Goal: Information Seeking & Learning: Learn about a topic

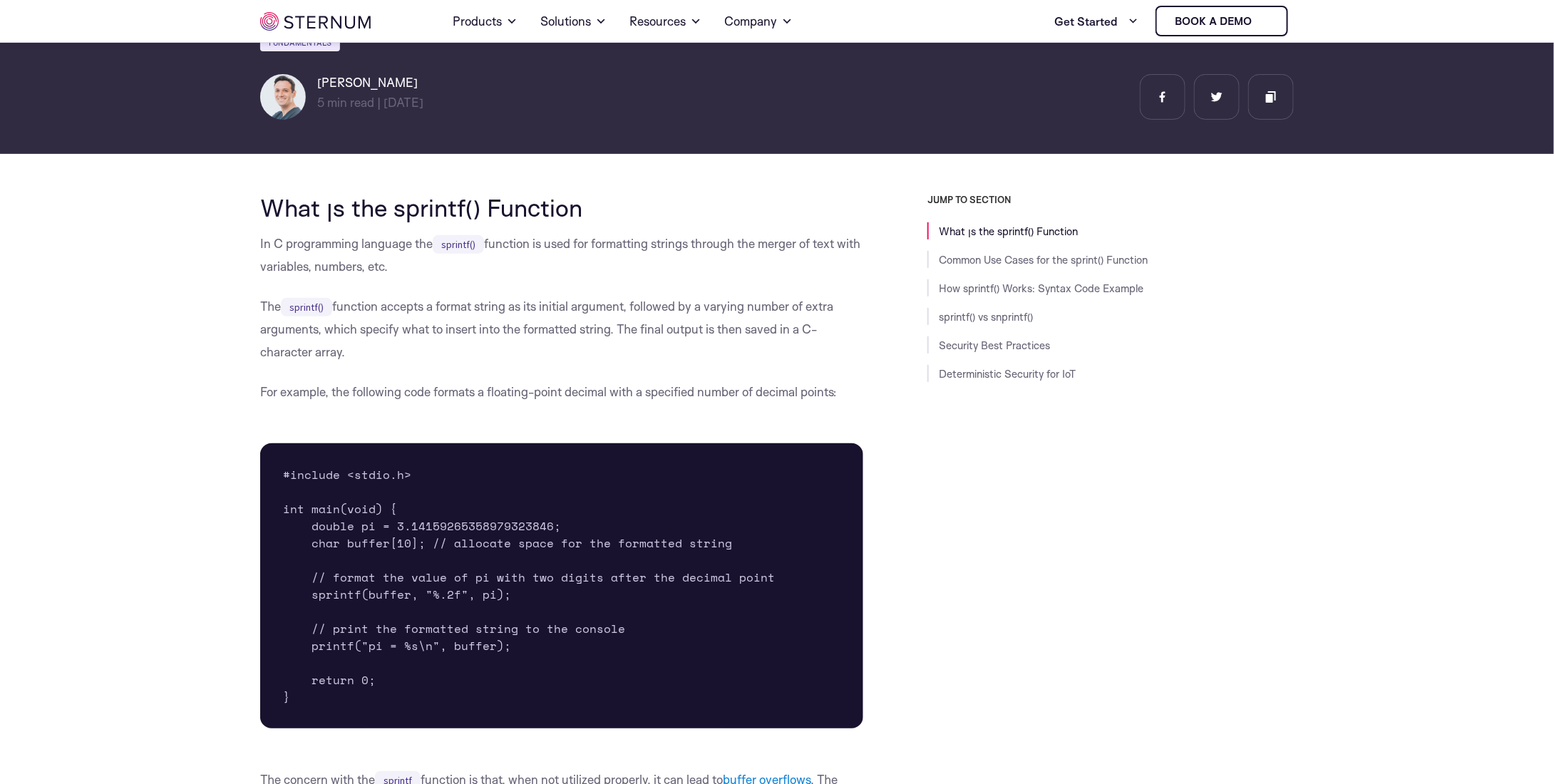
scroll to position [203, 0]
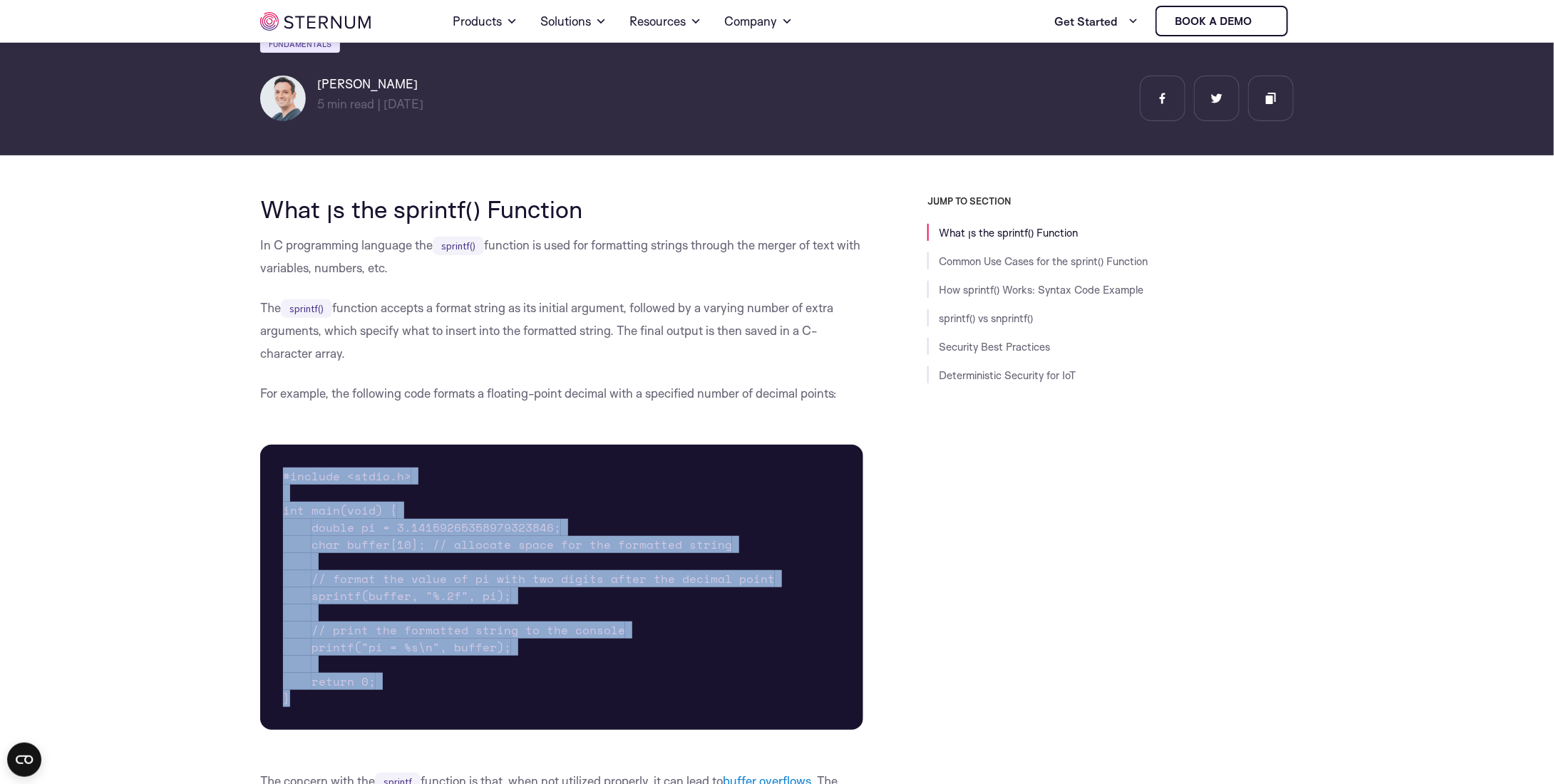
drag, startPoint x: 397, startPoint y: 675, endPoint x: 277, endPoint y: 454, distance: 251.5
click at [277, 454] on pre "#include <stdio.h> int main(void) { double pi = 3.14159265358979323846; char bu…" at bounding box center [562, 587] width 603 height 285
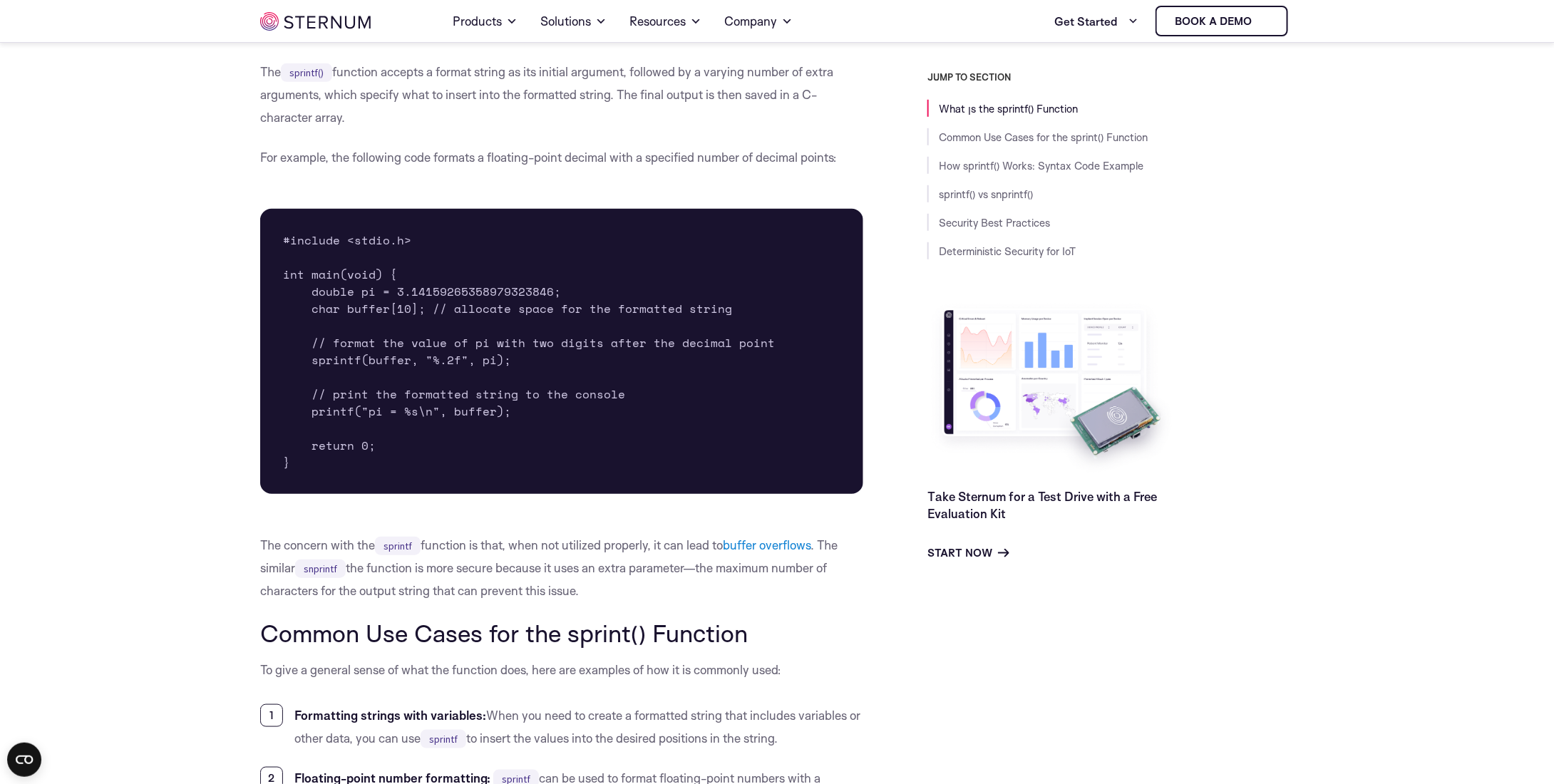
scroll to position [488, 0]
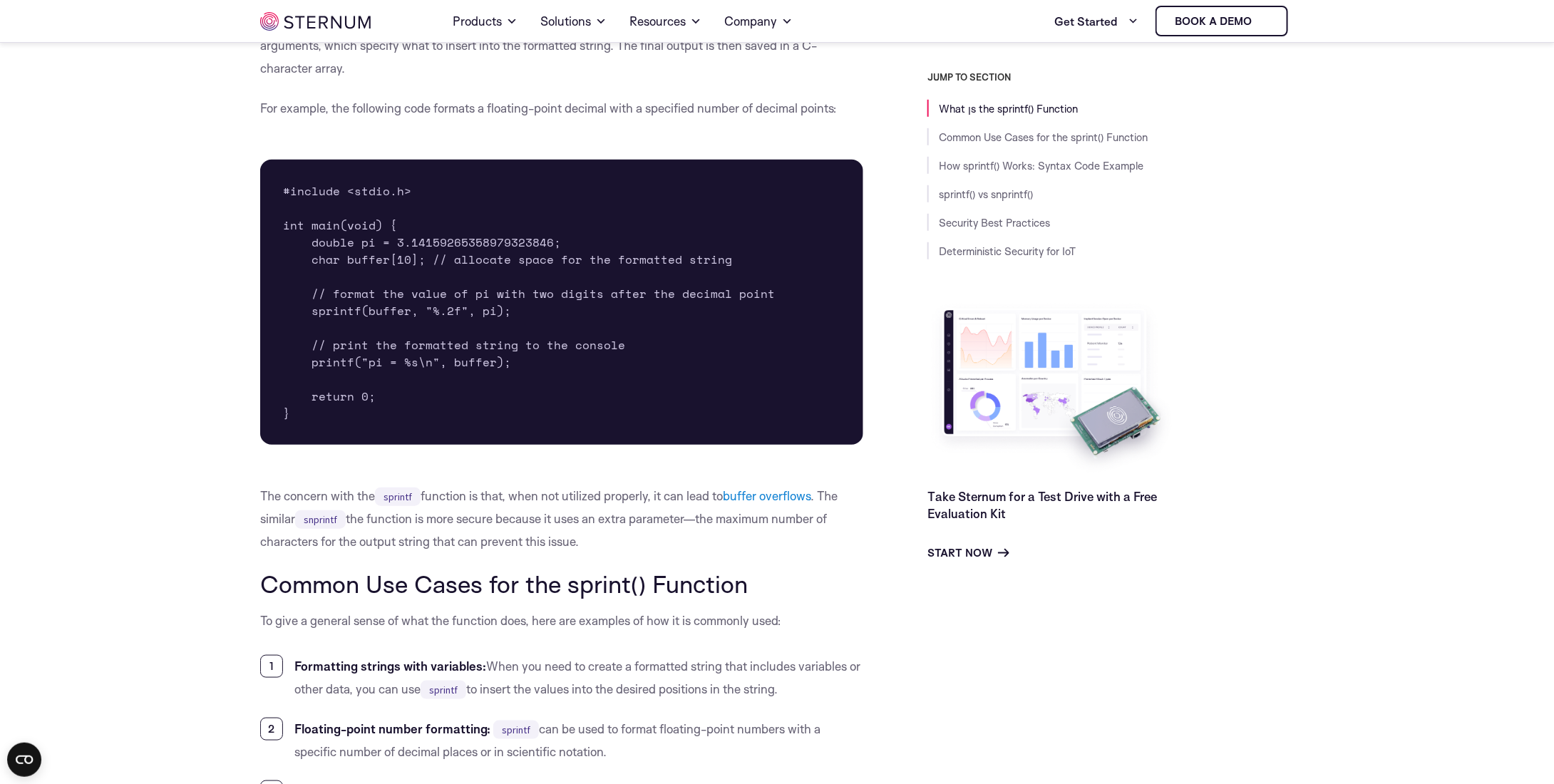
drag, startPoint x: 363, startPoint y: 515, endPoint x: 656, endPoint y: 534, distance: 293.6
click at [656, 534] on p "The concern with the sprintf function is that, when not utilized properly, it c…" at bounding box center [562, 519] width 603 height 69
drag, startPoint x: 341, startPoint y: 498, endPoint x: 210, endPoint y: 470, distance: 134.0
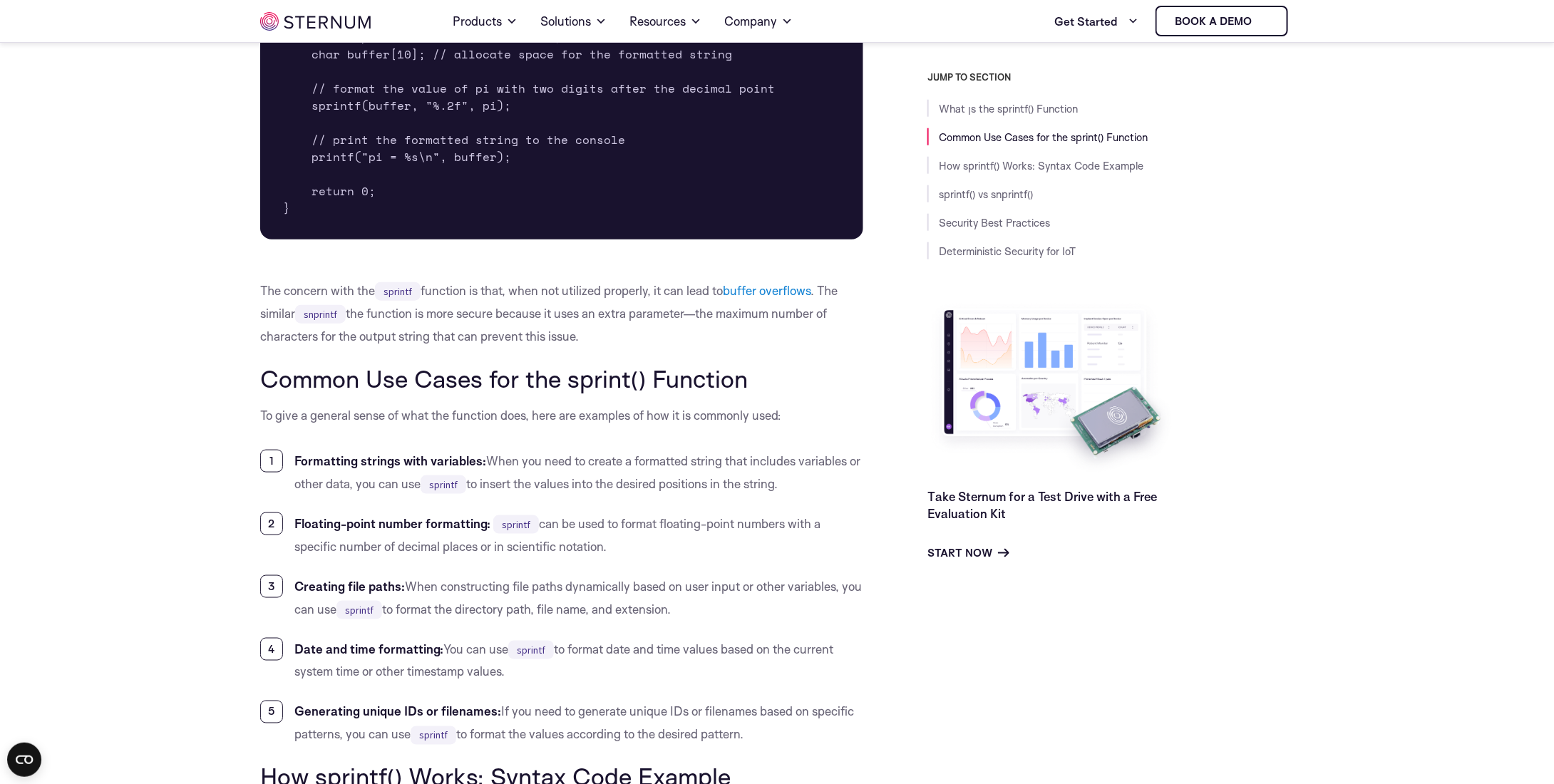
scroll to position [773, 0]
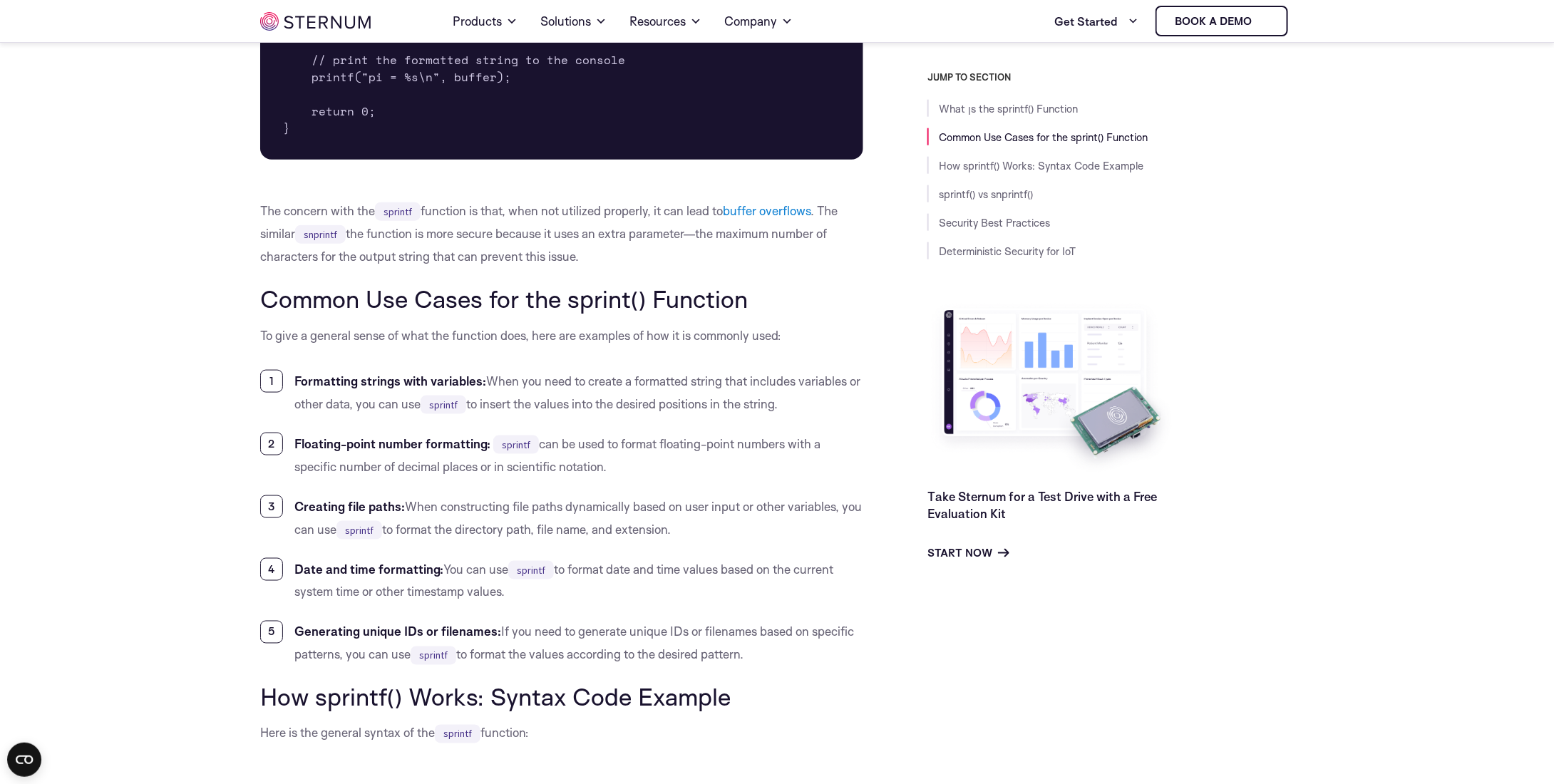
drag, startPoint x: 732, startPoint y: 634, endPoint x: 218, endPoint y: 285, distance: 621.3
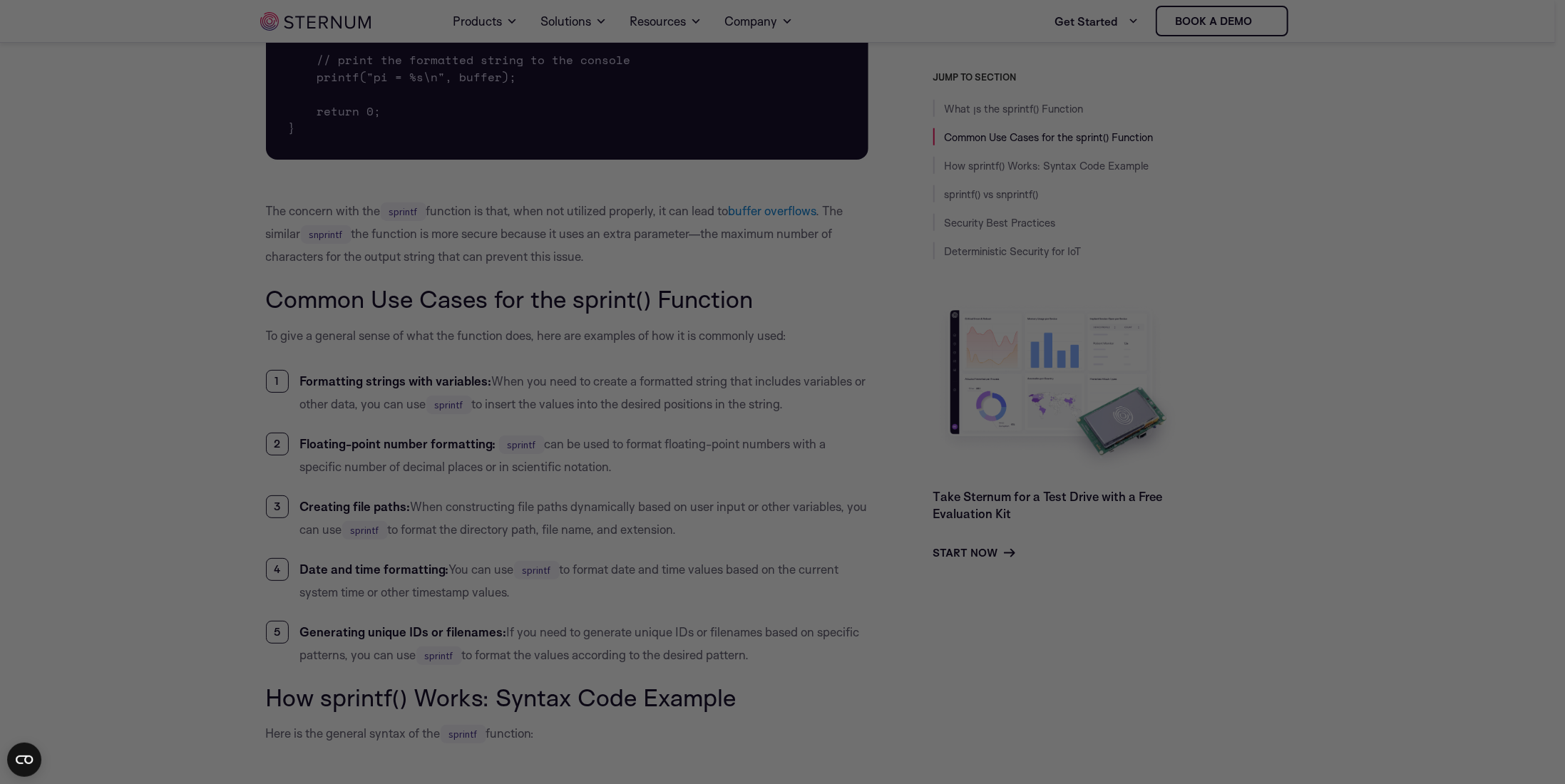
click at [218, 285] on div at bounding box center [790, 396] width 1581 height 792
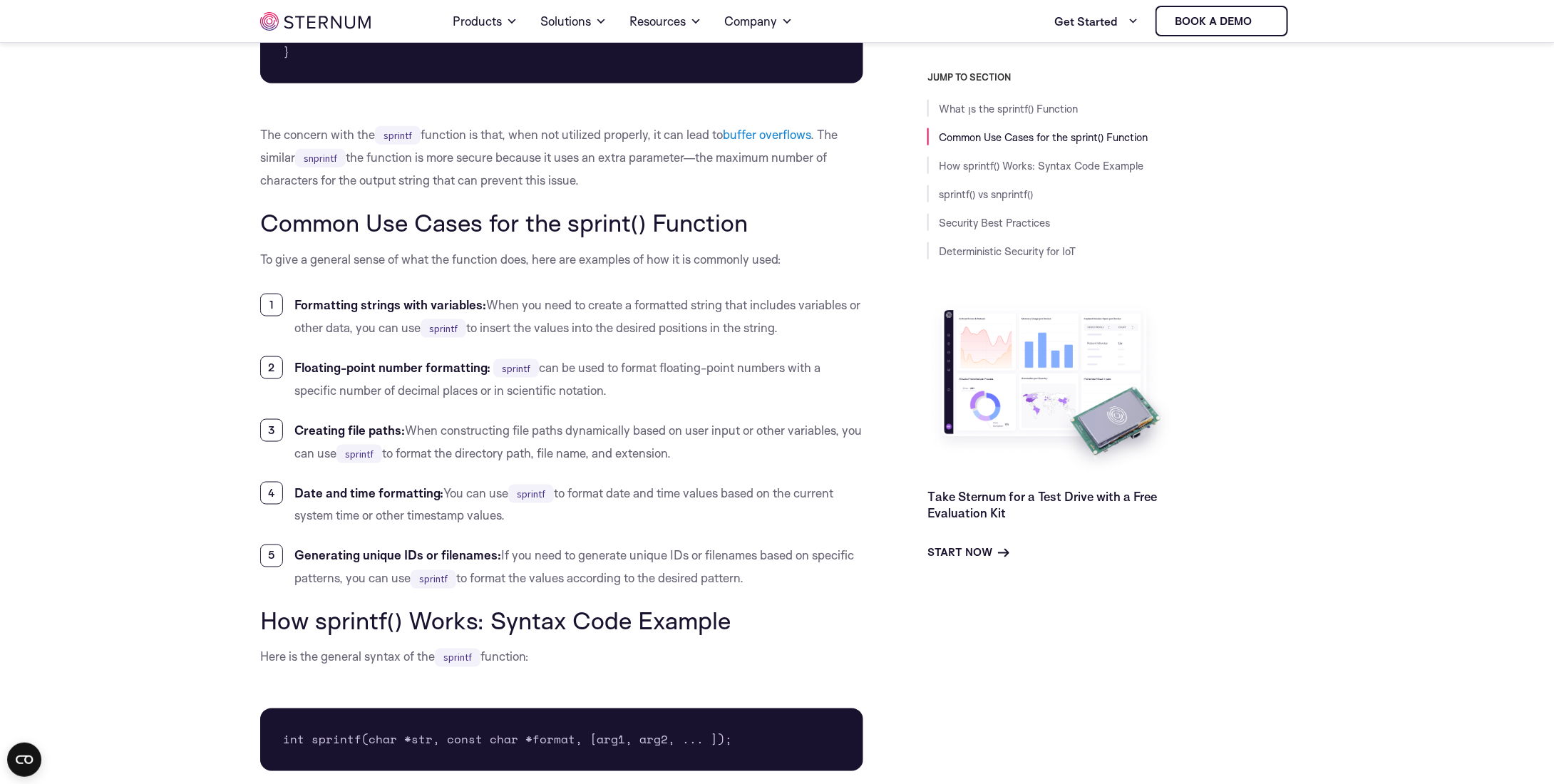
scroll to position [916, 0]
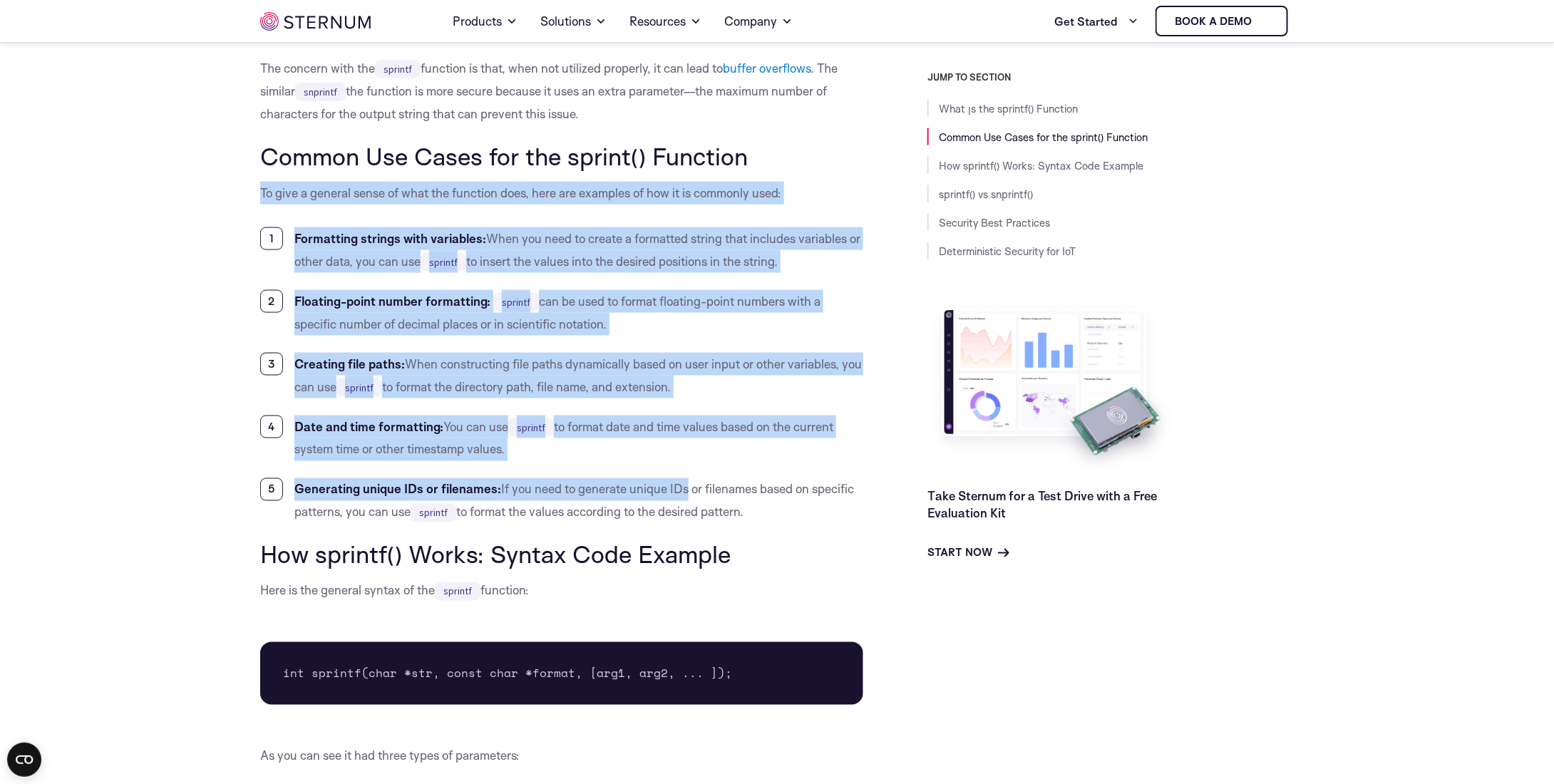
drag, startPoint x: 403, startPoint y: 369, endPoint x: 237, endPoint y: 188, distance: 245.6
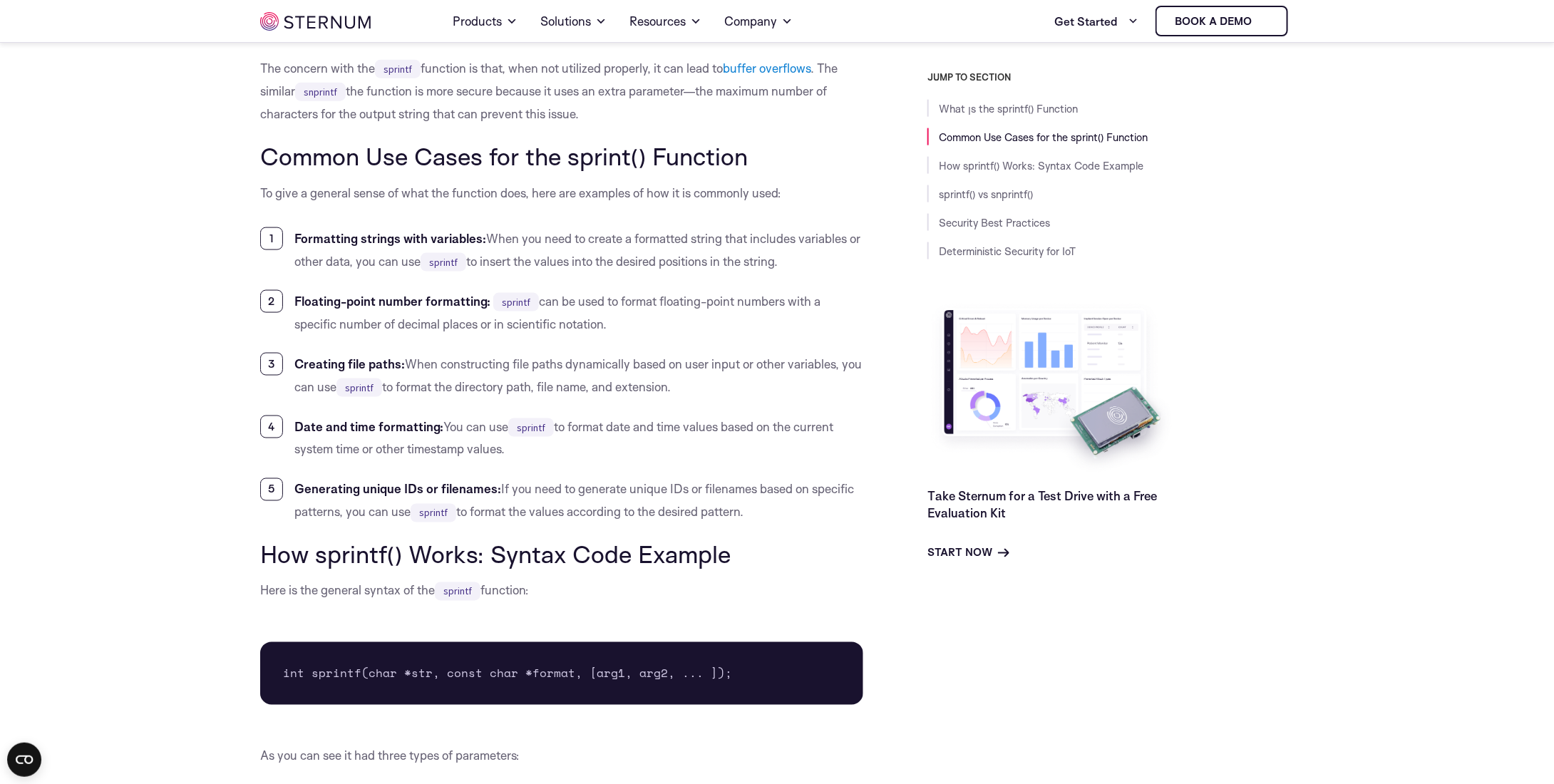
drag, startPoint x: 224, startPoint y: 201, endPoint x: 799, endPoint y: 511, distance: 653.2
click at [799, 511] on li "Generating unique IDs or filenames: If you need to generate unique IDs or filen…" at bounding box center [562, 501] width 603 height 45
drag, startPoint x: 573, startPoint y: 434, endPoint x: 203, endPoint y: 172, distance: 453.4
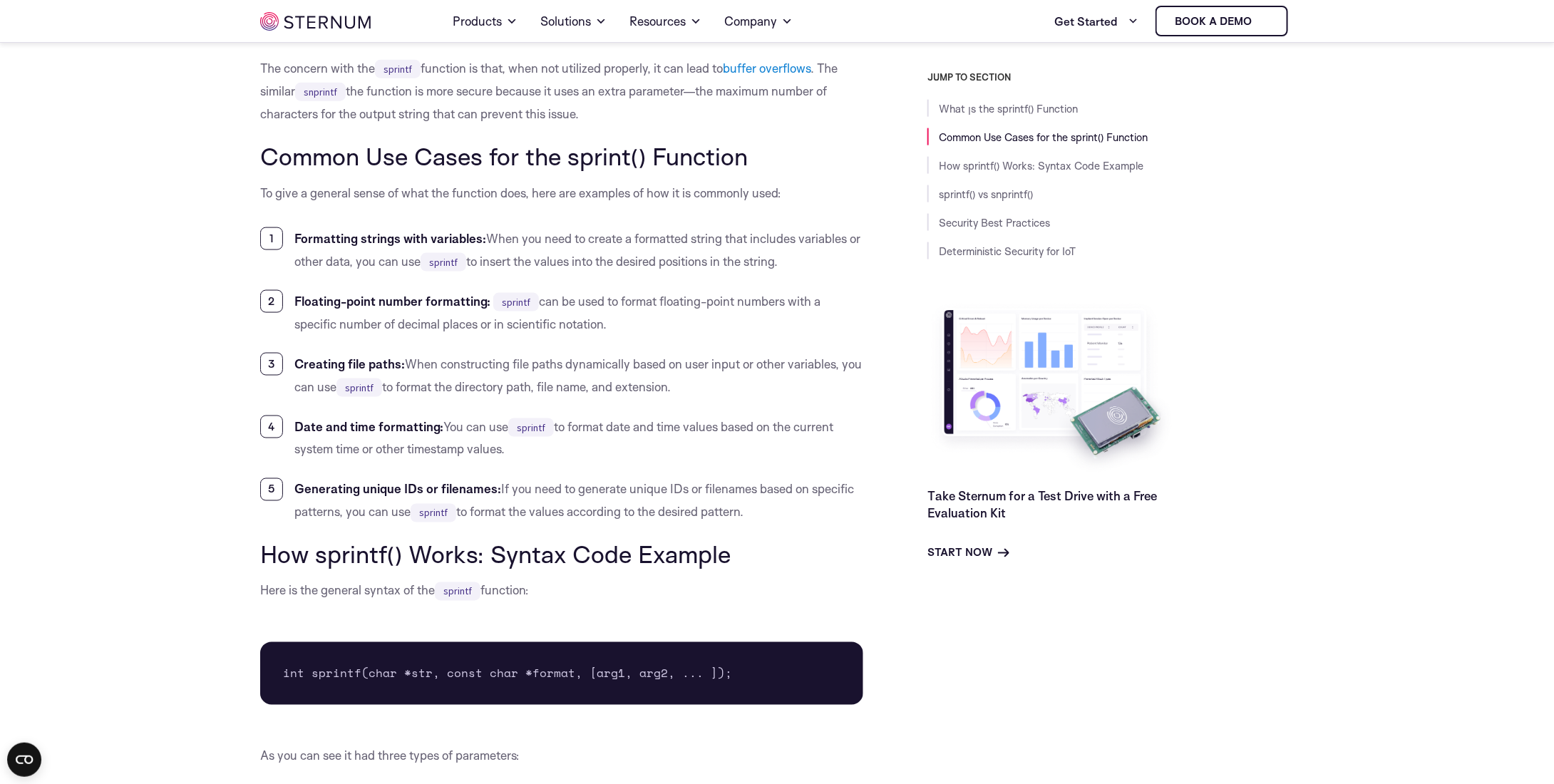
drag, startPoint x: 231, startPoint y: 144, endPoint x: 843, endPoint y: 519, distance: 717.8
click at [843, 519] on li "Generating unique IDs or filenames: If you need to generate unique IDs or filen…" at bounding box center [562, 501] width 603 height 45
drag, startPoint x: 460, startPoint y: 330, endPoint x: 237, endPoint y: 156, distance: 282.9
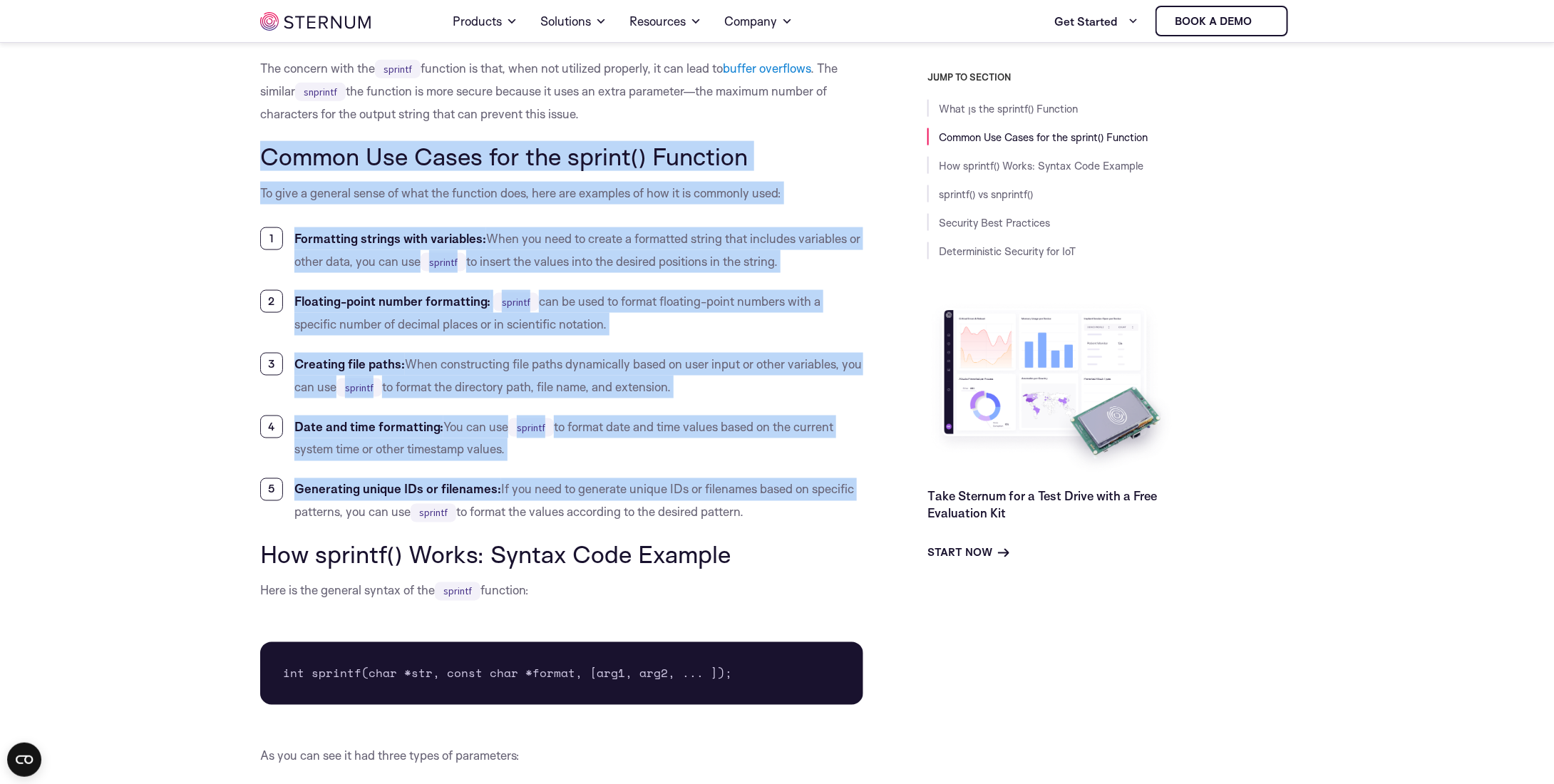
drag, startPoint x: 237, startPoint y: 156, endPoint x: 825, endPoint y: 507, distance: 684.8
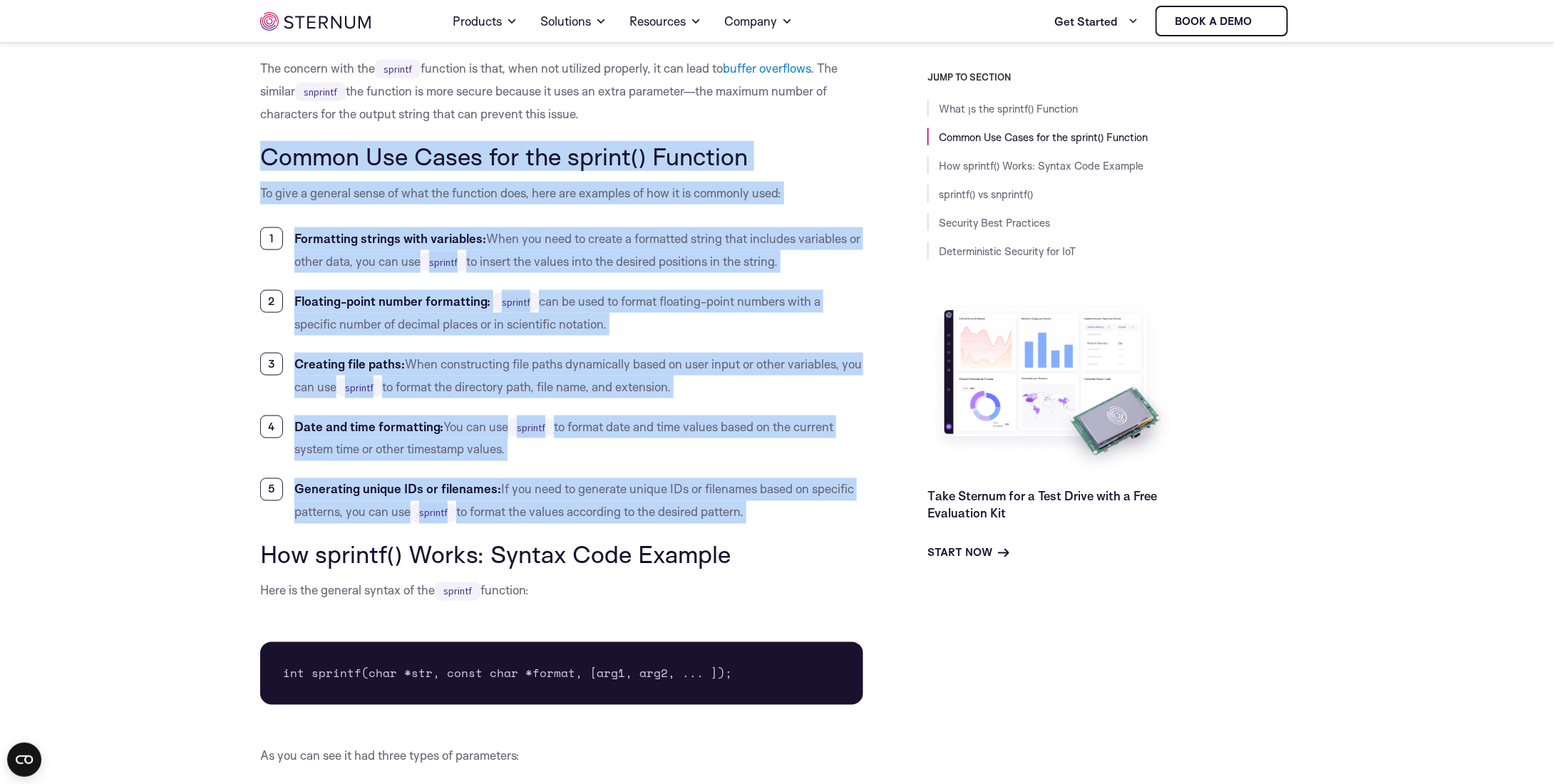
click at [825, 507] on li "Generating unique IDs or filenames: If you need to generate unique IDs or filen…" at bounding box center [562, 501] width 603 height 45
drag, startPoint x: 493, startPoint y: 338, endPoint x: 261, endPoint y: 164, distance: 290.0
click at [261, 164] on h2 "Common Use Cases for the sprint() Function" at bounding box center [562, 157] width 603 height 27
drag, startPoint x: 261, startPoint y: 164, endPoint x: 804, endPoint y: 522, distance: 650.4
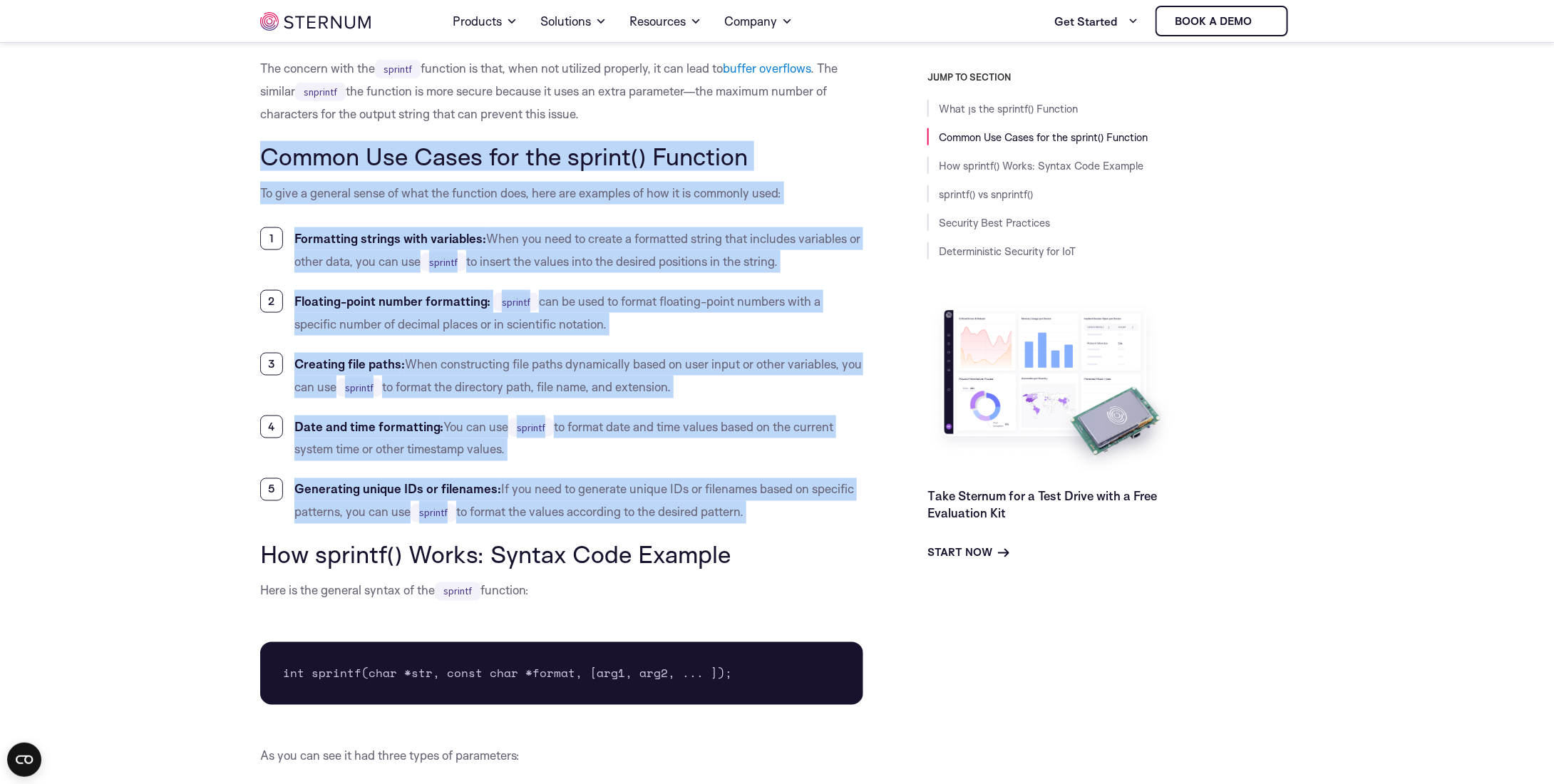
click at [804, 522] on li "Generating unique IDs or filenames: If you need to generate unique IDs or filen…" at bounding box center [562, 501] width 603 height 45
drag, startPoint x: 397, startPoint y: 346, endPoint x: 184, endPoint y: 136, distance: 299.1
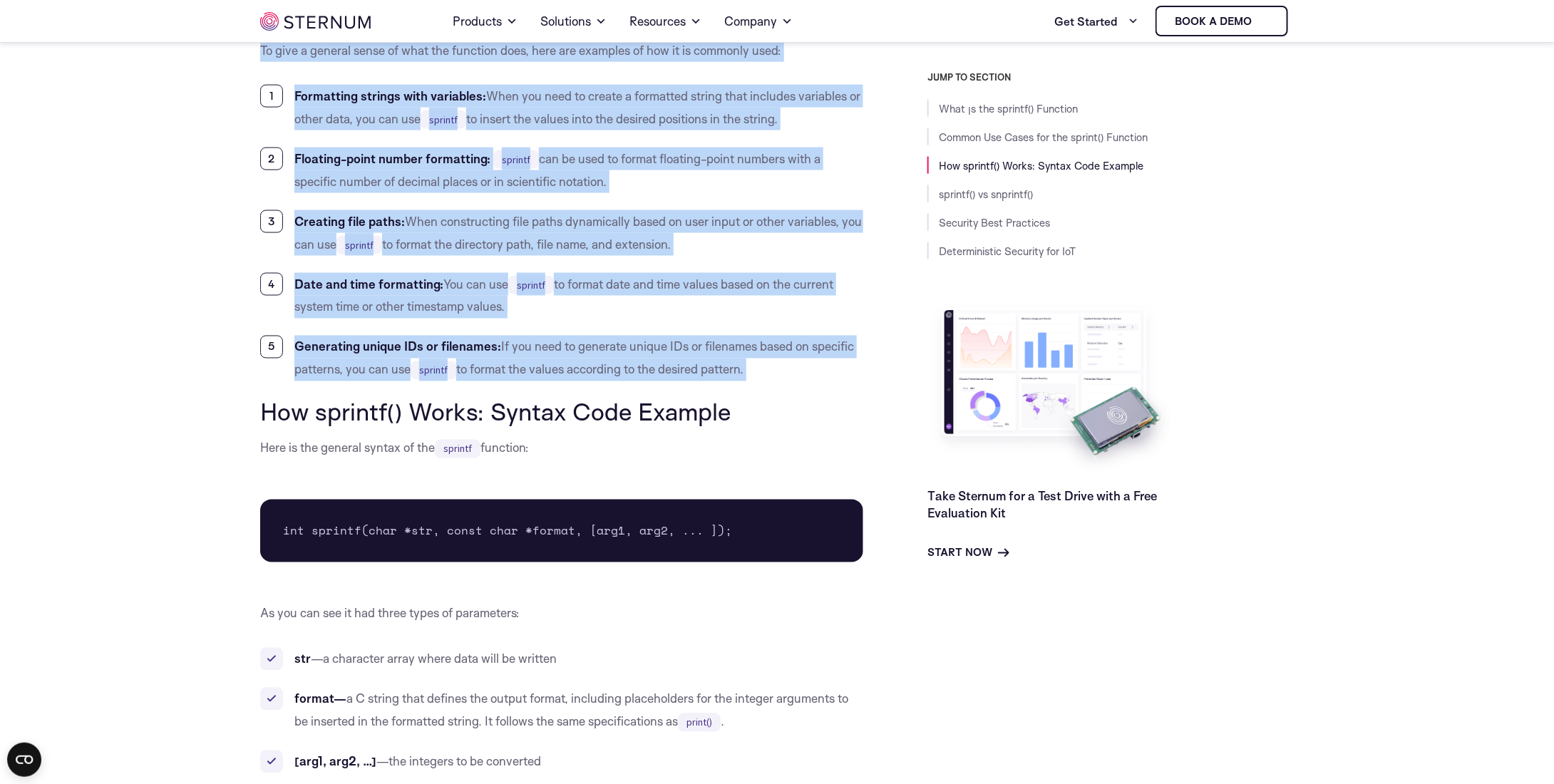
scroll to position [845, 0]
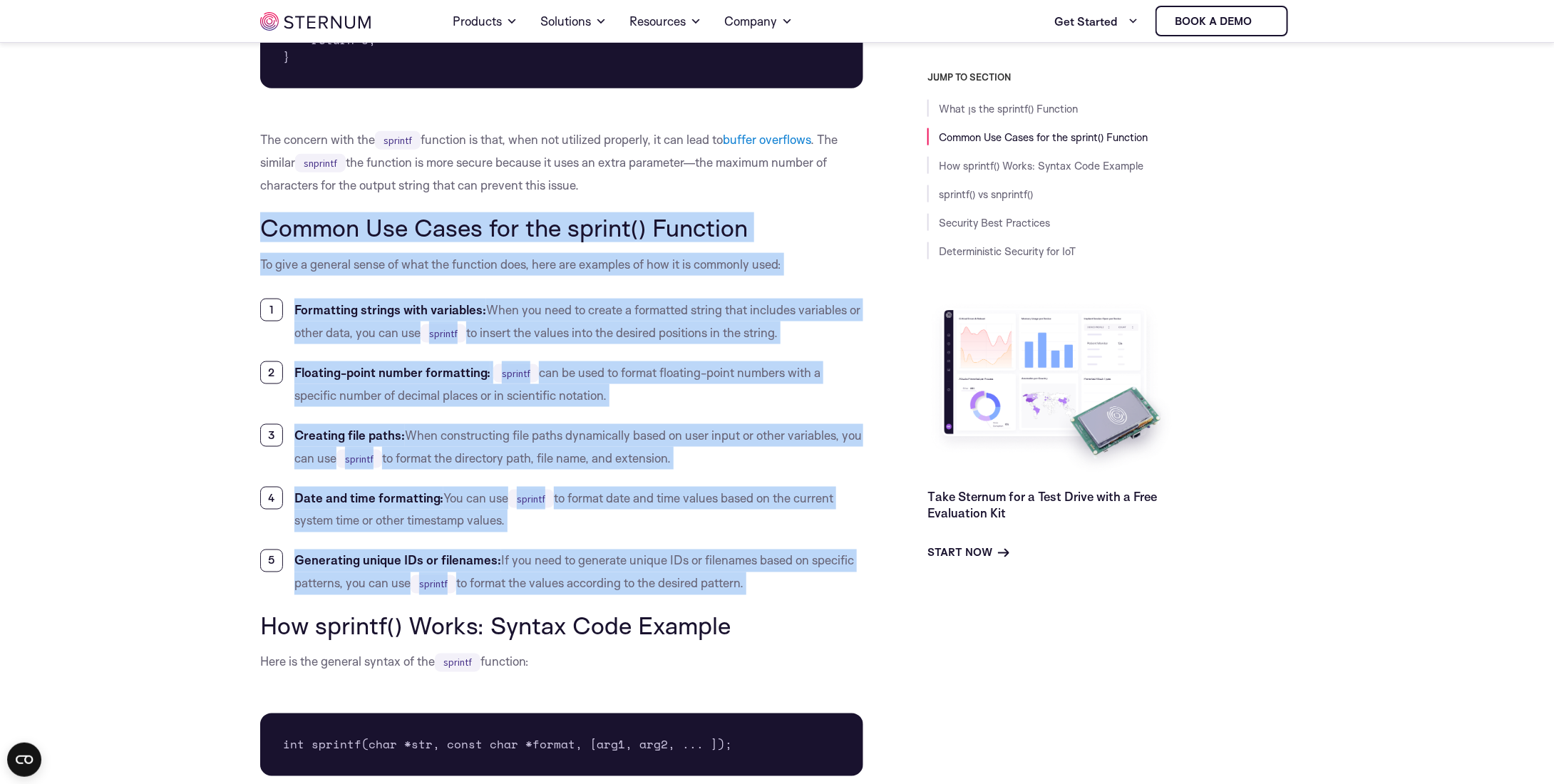
drag, startPoint x: 524, startPoint y: 413, endPoint x: 193, endPoint y: 163, distance: 414.8
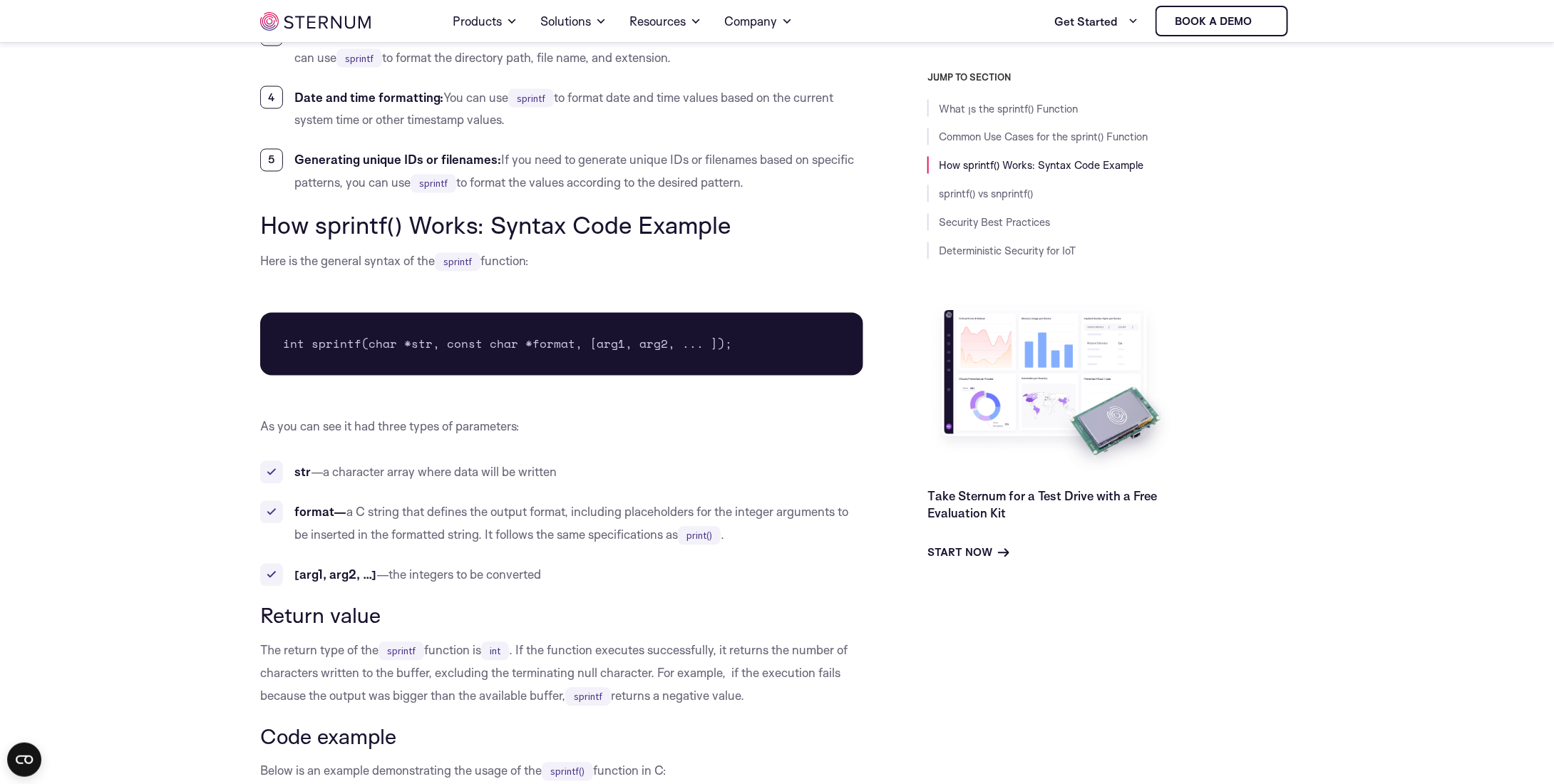
scroll to position [1272, 0]
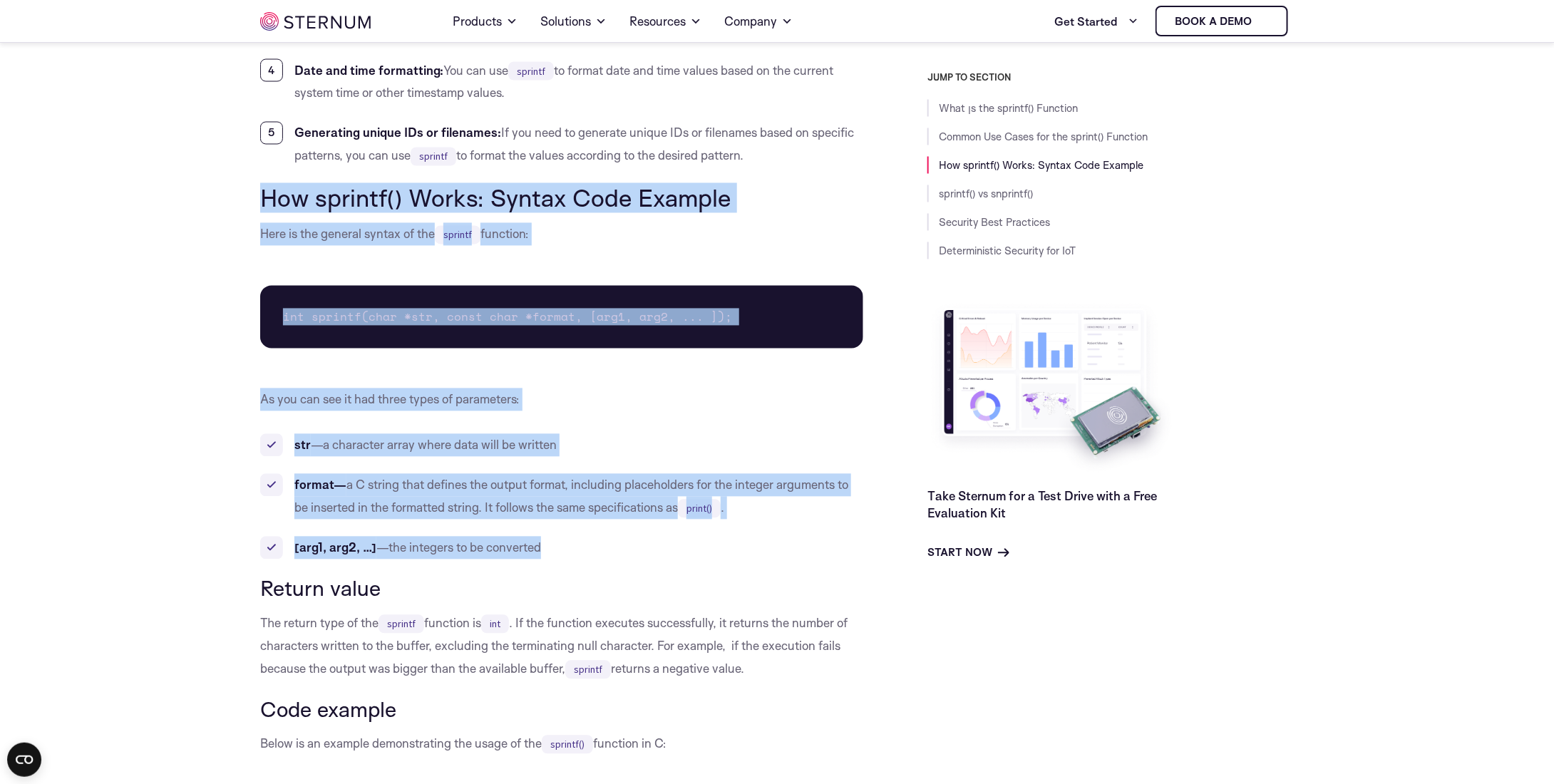
drag, startPoint x: 392, startPoint y: 441, endPoint x: 258, endPoint y: 203, distance: 273.1
drag, startPoint x: 354, startPoint y: 317, endPoint x: 628, endPoint y: 549, distance: 359.0
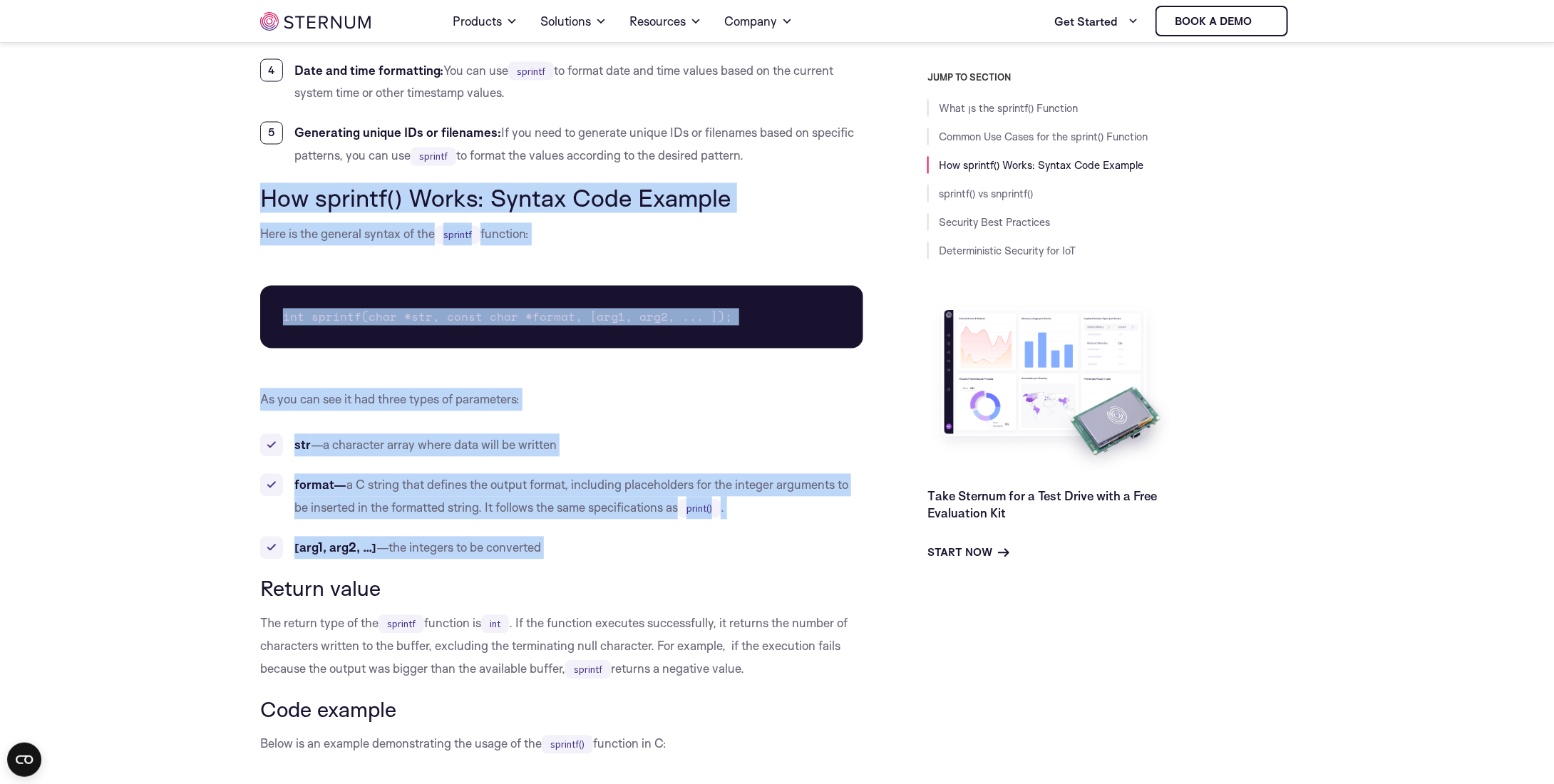
click at [628, 549] on li "[arg1, arg2, …] —the integers to be converted" at bounding box center [562, 548] width 603 height 23
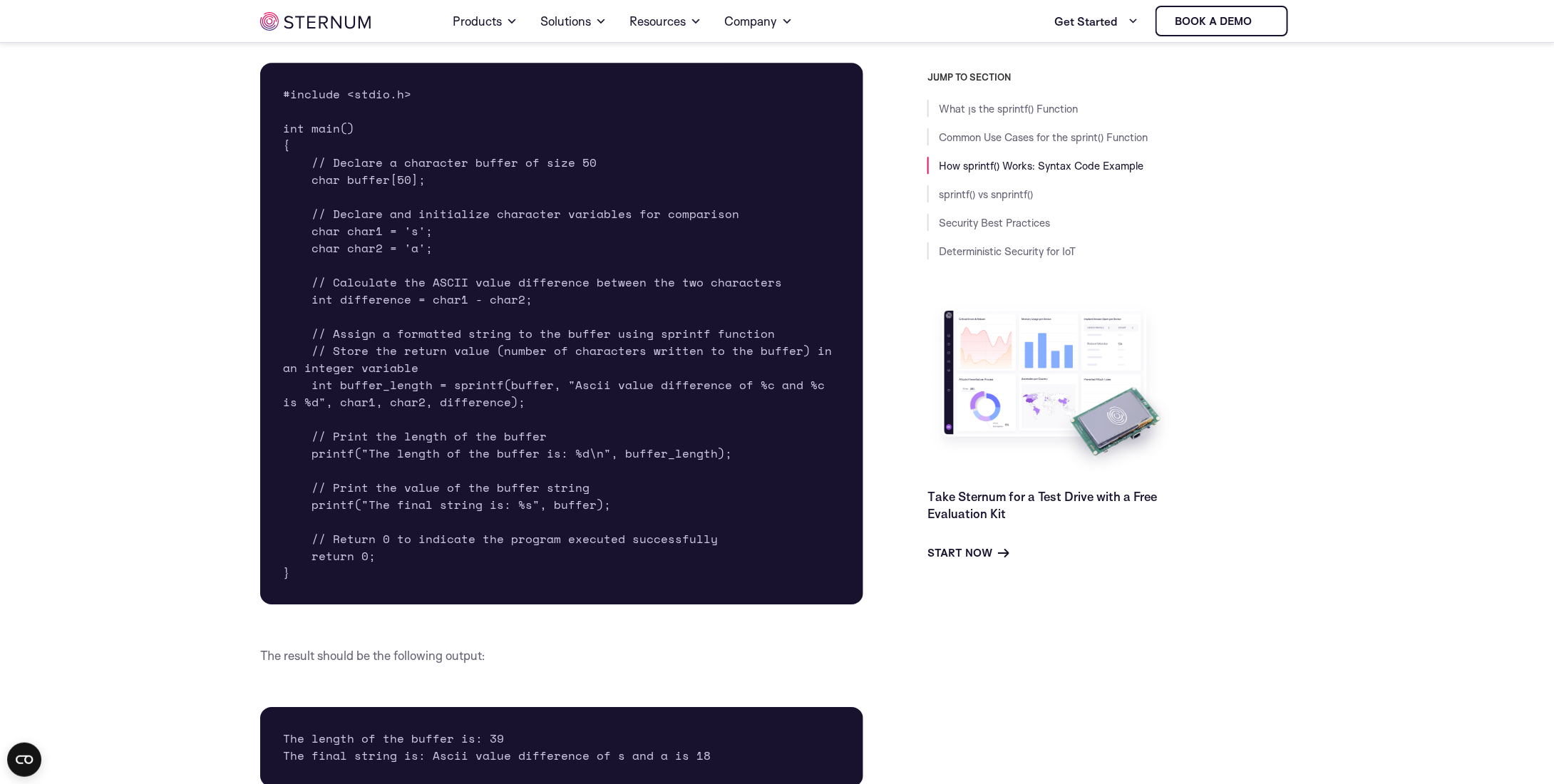
scroll to position [1985, 0]
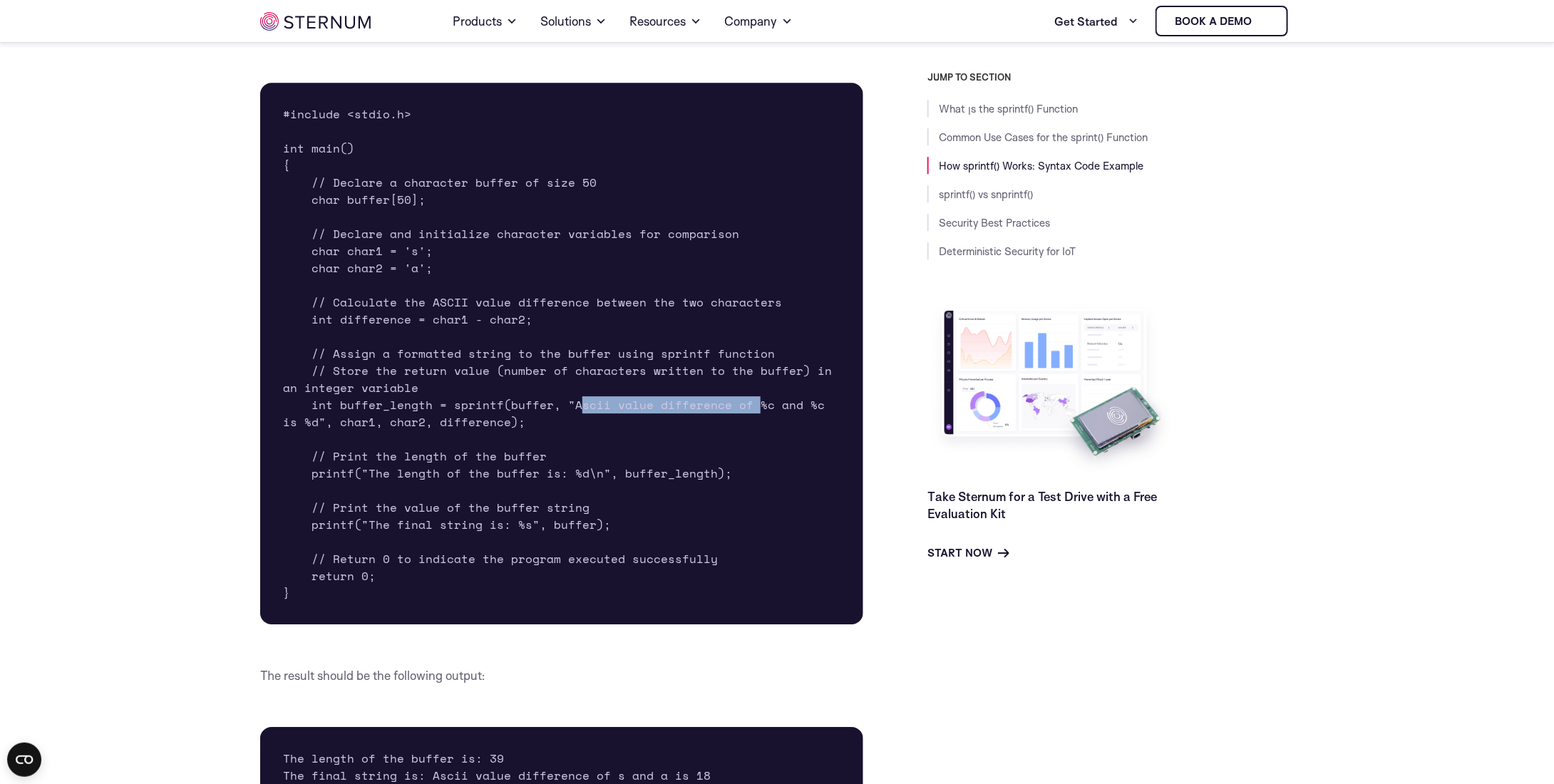
drag, startPoint x: 577, startPoint y: 402, endPoint x: 750, endPoint y: 410, distance: 173.2
click at [748, 410] on pre "#include <stdio.h> int main() { // Declare a character buffer of size 50 char b…" at bounding box center [562, 353] width 603 height 542
drag, startPoint x: 783, startPoint y: 409, endPoint x: 801, endPoint y: 408, distance: 18.0
click at [799, 408] on pre "#include <stdio.h> int main() { // Declare a character buffer of size 50 char b…" at bounding box center [562, 353] width 603 height 542
drag, startPoint x: 815, startPoint y: 409, endPoint x: 703, endPoint y: 419, distance: 112.4
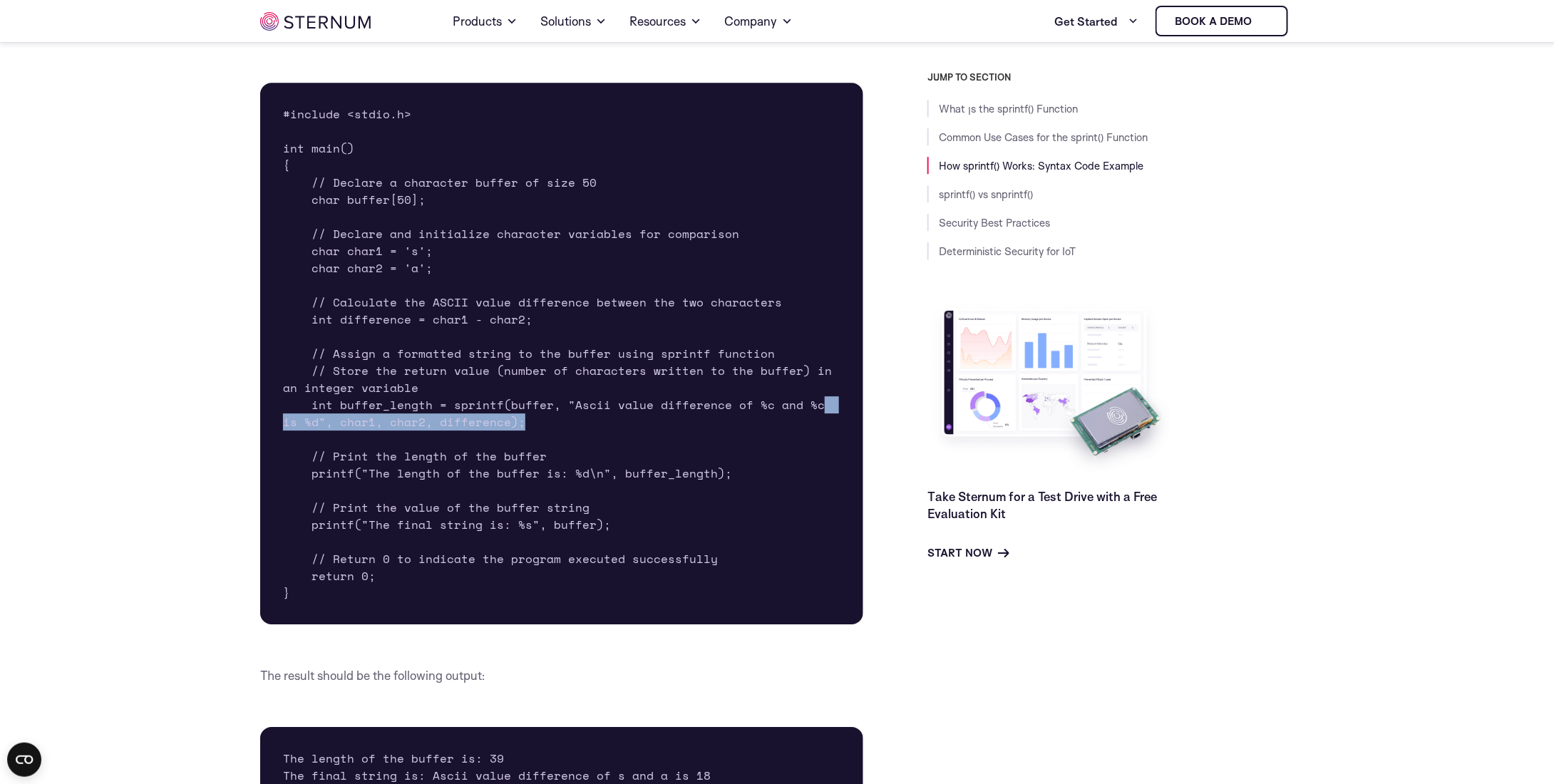
click at [711, 418] on pre "#include <stdio.h> int main() { // Declare a character buffer of size 50 char b…" at bounding box center [562, 353] width 603 height 542
click at [702, 419] on pre "#include <stdio.h> int main() { // Declare a character buffer of size 50 char b…" at bounding box center [562, 353] width 603 height 542
drag, startPoint x: 439, startPoint y: 418, endPoint x: 291, endPoint y: 421, distance: 148.0
click at [291, 421] on pre "#include <stdio.h> int main() { // Declare a character buffer of size 50 char b…" at bounding box center [562, 353] width 603 height 542
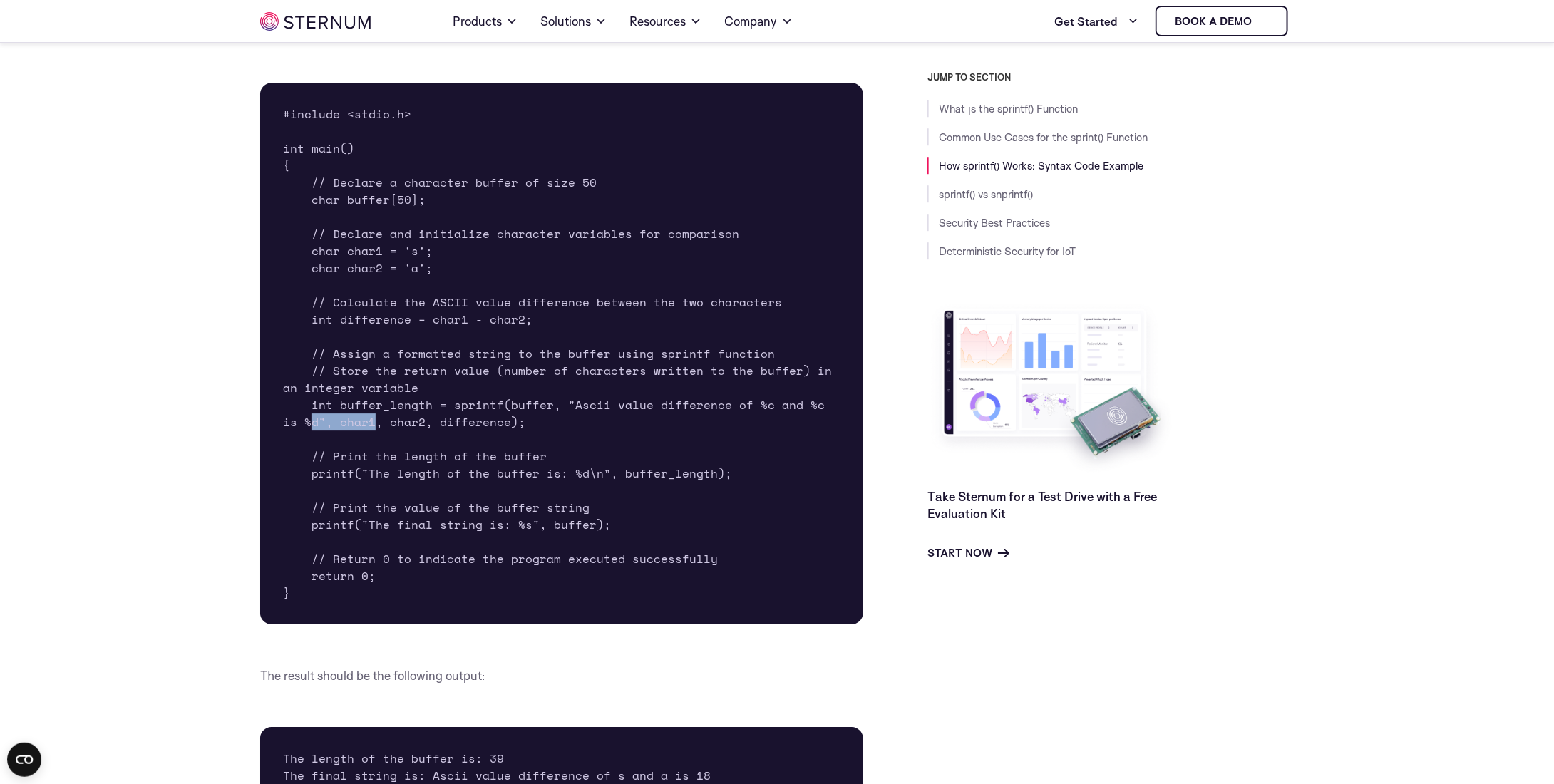
click at [434, 426] on pre "#include <stdio.h> int main() { // Declare a character buffer of size 50 char b…" at bounding box center [562, 353] width 603 height 542
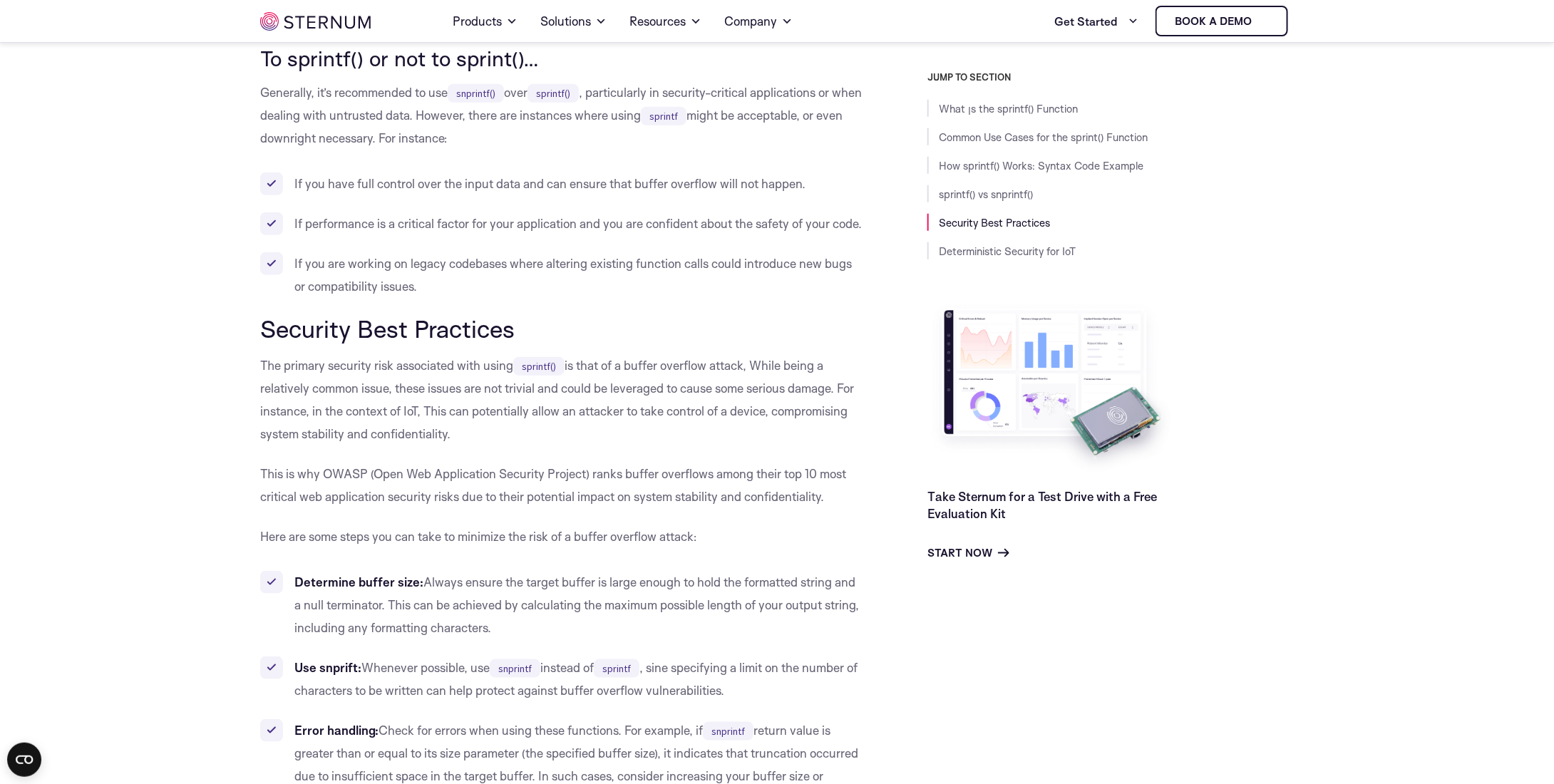
scroll to position [3268, 0]
